Goal: Information Seeking & Learning: Find specific fact

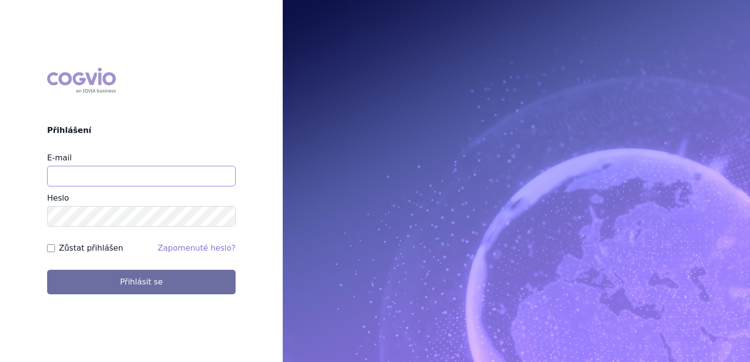
click at [190, 183] on input "E-mail" at bounding box center [141, 176] width 189 height 21
type input "[EMAIL_ADDRESS][DOMAIN_NAME]"
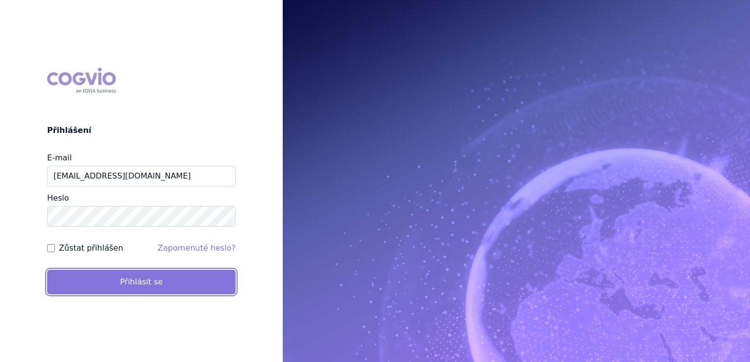
click at [160, 277] on button "Přihlásit se" at bounding box center [141, 282] width 189 height 25
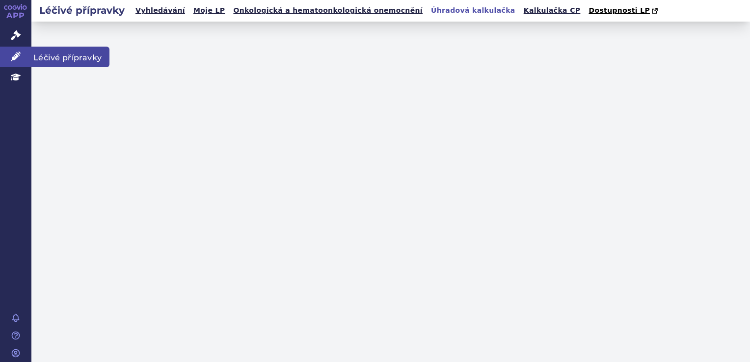
click at [22, 47] on link "Léčivé přípravky" at bounding box center [15, 57] width 31 height 21
click at [65, 49] on span "Léčivé přípravky" at bounding box center [70, 57] width 78 height 21
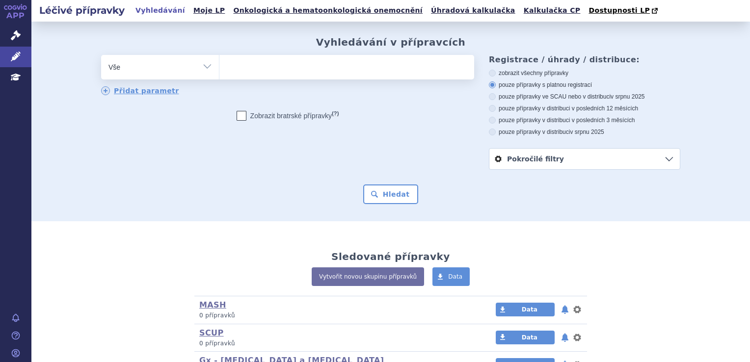
click at [283, 75] on ul at bounding box center [346, 65] width 255 height 21
click at [219, 75] on select at bounding box center [219, 66] width 0 height 25
type input "si"
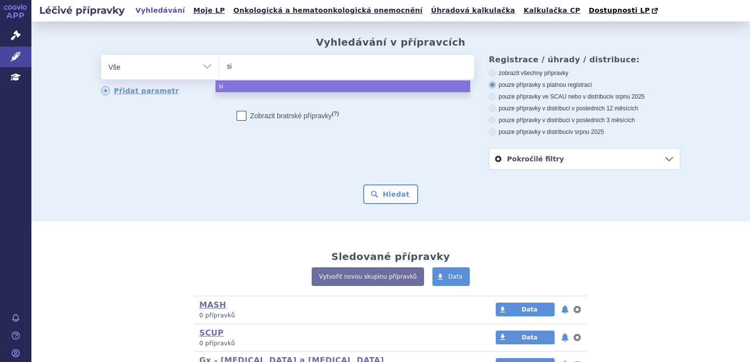
type input "s"
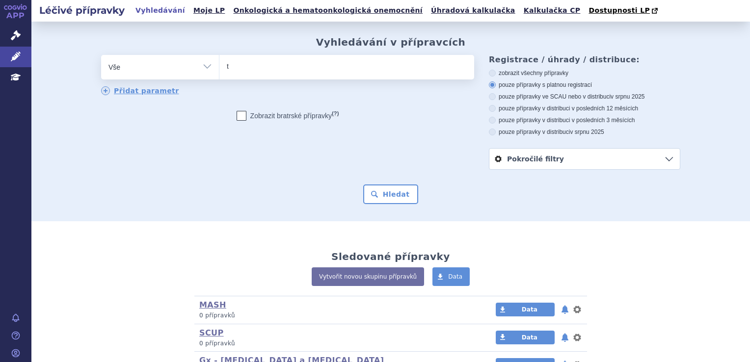
type input "tr"
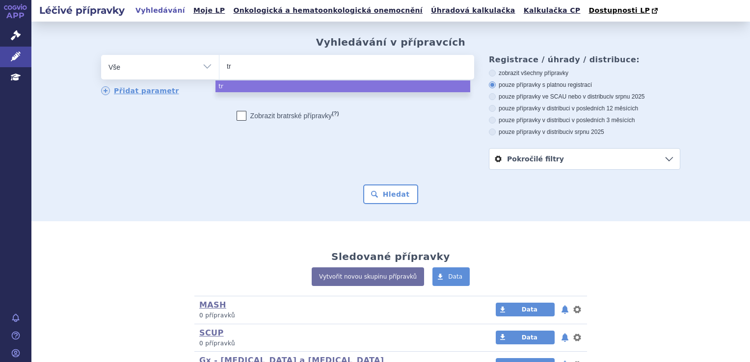
type input "tra"
type input "traje"
type input "trajen"
type input "trajenta"
select select "trajenta"
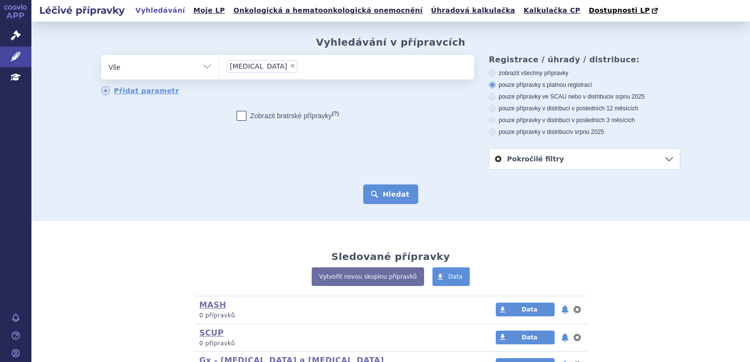
click at [402, 201] on button "Hledat" at bounding box center [390, 195] width 55 height 20
